Goal: Browse casually

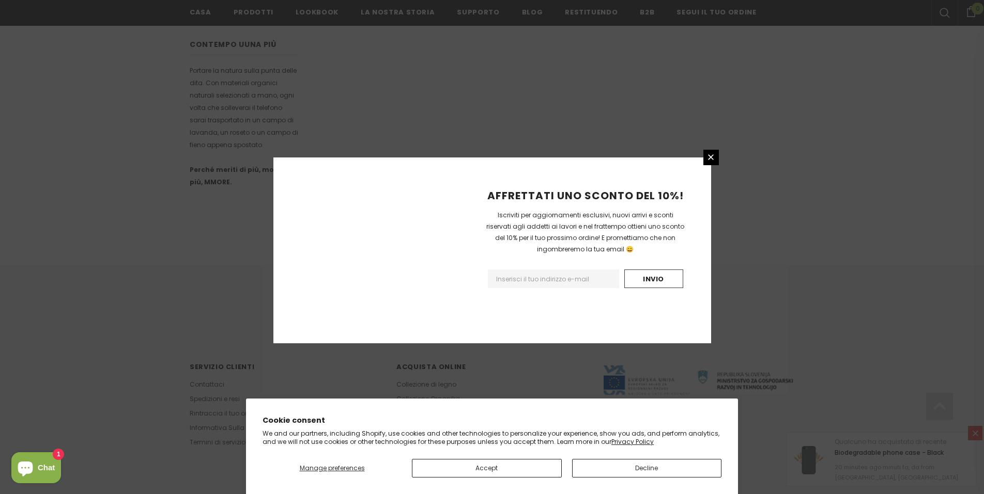
scroll to position [565, 0]
